Goal: Transaction & Acquisition: Purchase product/service

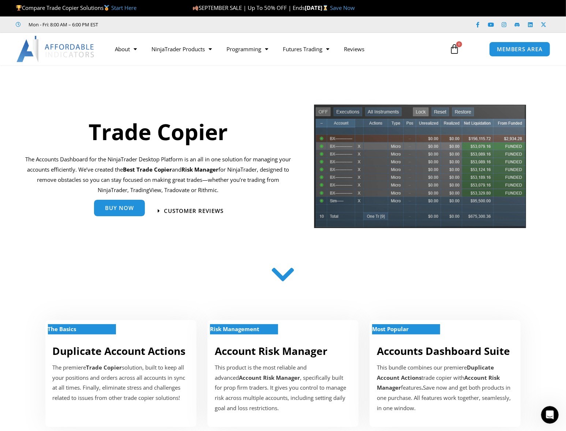
click at [137, 205] on link "Buy Now" at bounding box center [119, 208] width 51 height 16
